Goal: Task Accomplishment & Management: Manage account settings

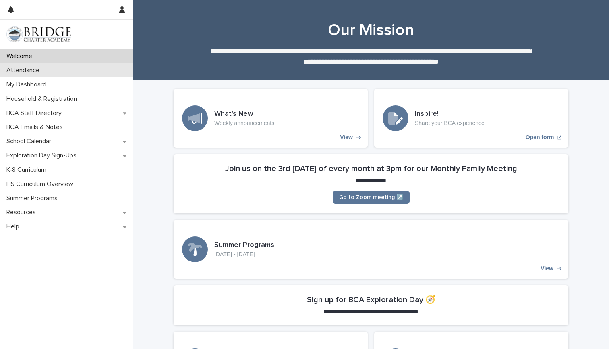
click at [86, 73] on div "Attendance" at bounding box center [66, 70] width 133 height 14
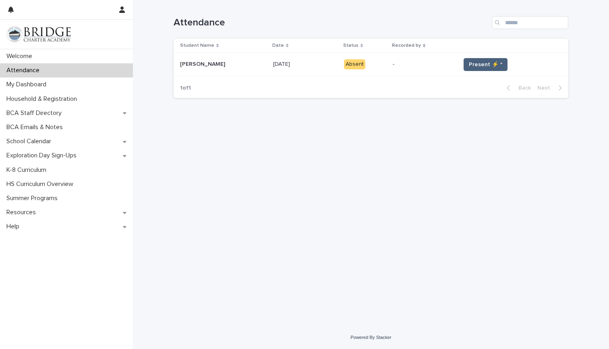
click at [491, 67] on span "Present ⚡ *" at bounding box center [485, 64] width 33 height 8
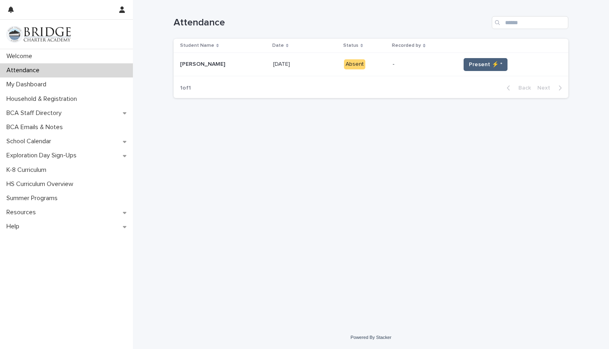
click at [481, 66] on span "Present ⚡ *" at bounding box center [485, 64] width 33 height 8
click at [480, 66] on span "Present ⚡ *" at bounding box center [485, 64] width 33 height 8
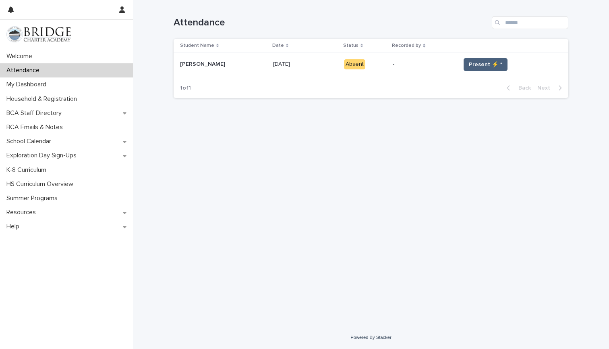
click at [480, 66] on span "Present ⚡ *" at bounding box center [485, 64] width 33 height 8
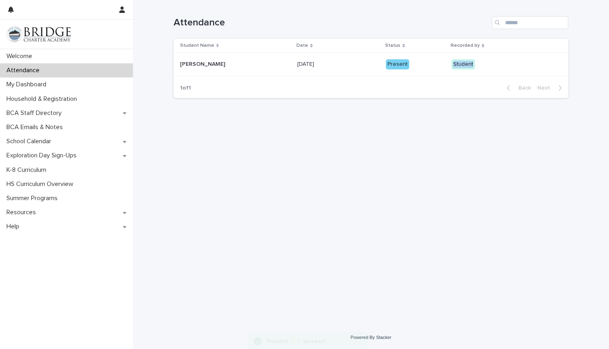
click at [480, 66] on p "Student" at bounding box center [491, 64] width 78 height 10
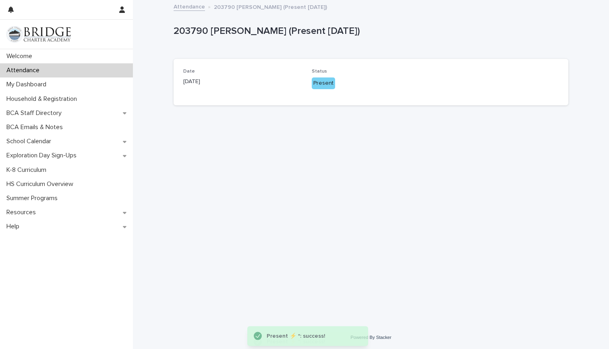
click at [480, 66] on div "Date [DATE] Status Present" at bounding box center [371, 82] width 395 height 46
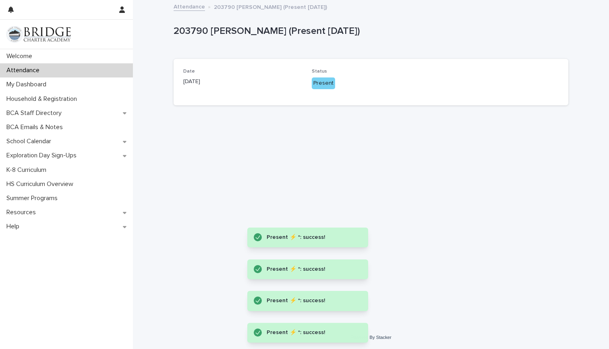
click at [461, 83] on div "Date [DATE] Status Present" at bounding box center [371, 81] width 376 height 27
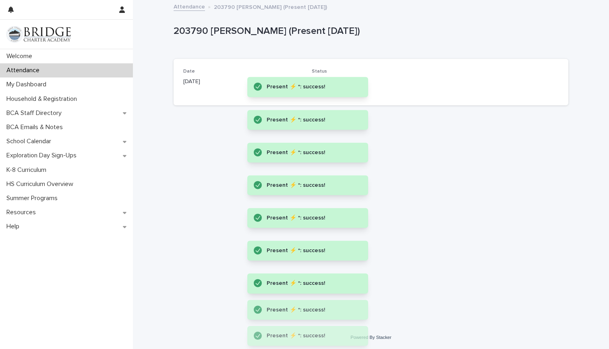
click at [325, 80] on div "Present ⚡ *: success!" at bounding box center [307, 87] width 121 height 20
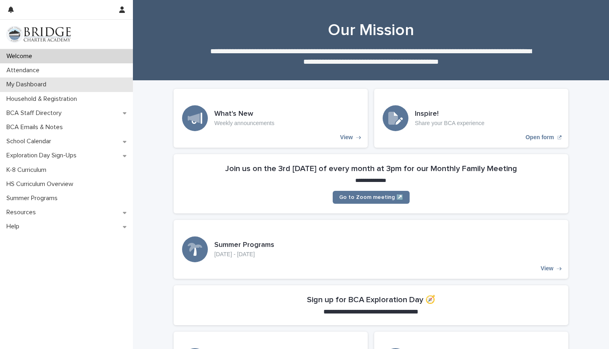
click at [53, 87] on p "My Dashboard" at bounding box center [28, 85] width 50 height 8
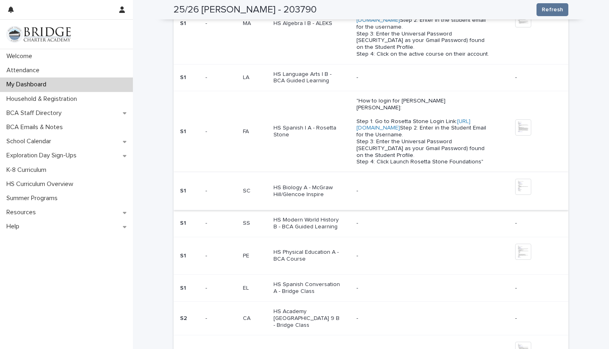
scroll to position [477, 0]
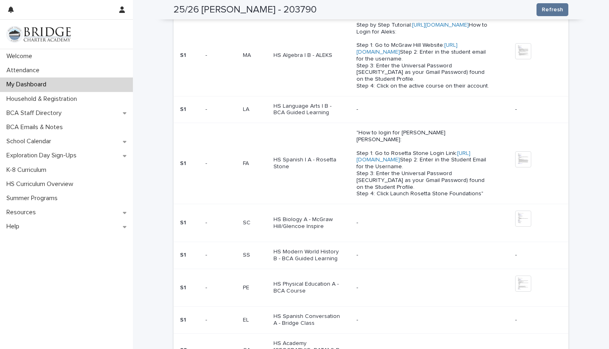
click at [386, 55] on link "https://my.mheducation.com" at bounding box center [407, 48] width 101 height 12
